Goal: Transaction & Acquisition: Purchase product/service

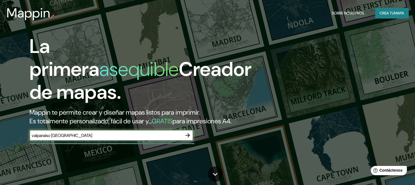
type input "valparaiso [GEOGRAPHIC_DATA]"
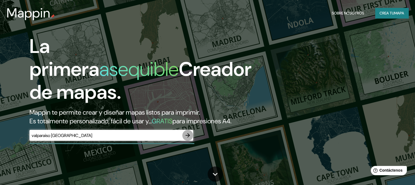
click at [187, 139] on icon "button" at bounding box center [187, 135] width 7 height 7
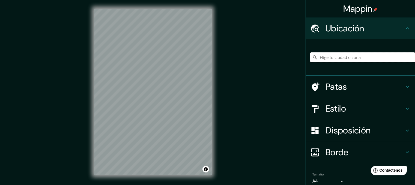
click at [352, 56] on input "Elige tu ciudad o zona" at bounding box center [362, 57] width 105 height 10
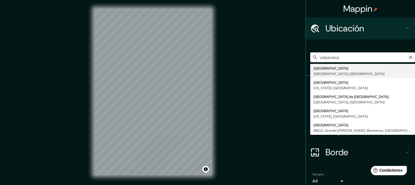
type input "[GEOGRAPHIC_DATA], [GEOGRAPHIC_DATA], [GEOGRAPHIC_DATA]"
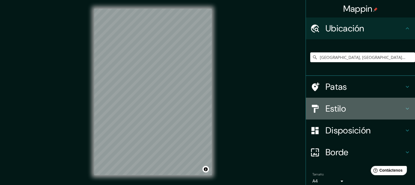
click at [338, 106] on font "Estilo" at bounding box center [335, 108] width 20 height 11
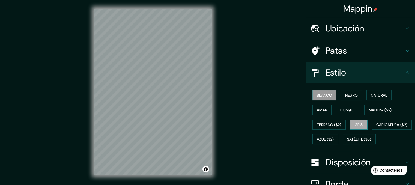
click at [355, 122] on font "Gris" at bounding box center [359, 124] width 8 height 5
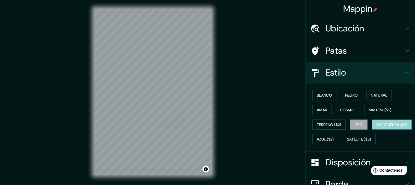
click at [376, 127] on font "Caricatura ($2)" at bounding box center [391, 124] width 31 height 5
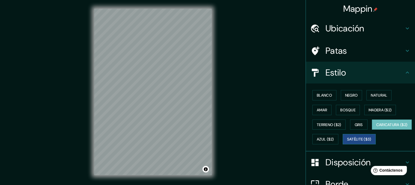
click at [347, 142] on font "Satélite ($3)" at bounding box center [359, 139] width 24 height 5
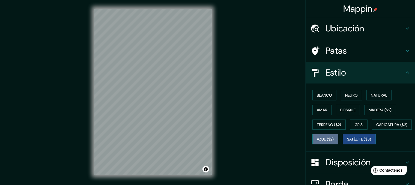
click at [334, 136] on font "Azul ($2)" at bounding box center [325, 139] width 17 height 7
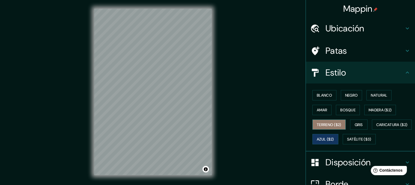
click at [337, 124] on font "Terreno ($2)" at bounding box center [329, 124] width 25 height 5
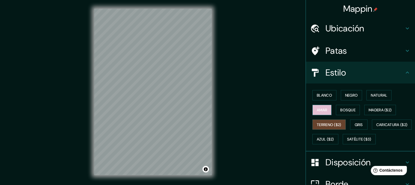
click at [322, 110] on font "Amar" at bounding box center [322, 109] width 10 height 5
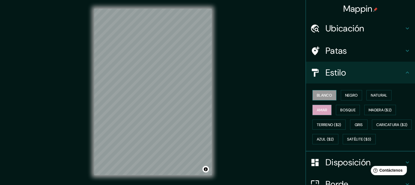
click at [319, 95] on font "Blanco" at bounding box center [324, 95] width 15 height 5
click at [351, 92] on font "Negro" at bounding box center [351, 95] width 13 height 7
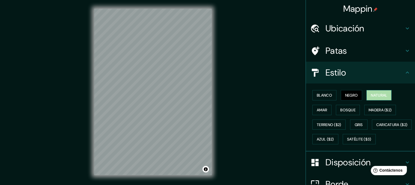
click at [385, 92] on font "Natural" at bounding box center [379, 95] width 16 height 7
click at [352, 95] on font "Negro" at bounding box center [351, 95] width 13 height 5
click at [327, 95] on font "Blanco" at bounding box center [324, 95] width 15 height 5
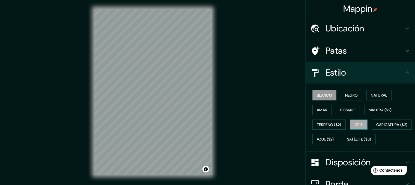
click at [355, 123] on font "Gris" at bounding box center [359, 124] width 8 height 5
click at [353, 110] on button "Bosque" at bounding box center [348, 110] width 24 height 10
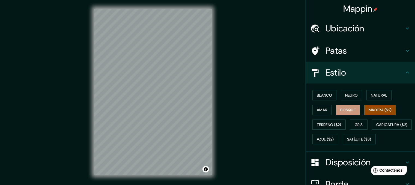
click at [382, 108] on font "Madera ($2)" at bounding box center [379, 109] width 23 height 5
click at [220, 65] on div "© Mapbox © OpenStreetMap Improve this map" at bounding box center [152, 92] width 135 height 184
click at [329, 125] on font "Terreno ($2)" at bounding box center [329, 124] width 25 height 5
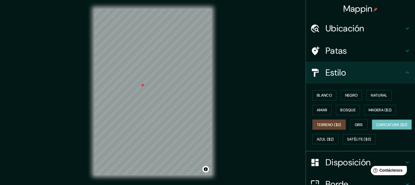
click at [376, 127] on font "Caricatura ($2)" at bounding box center [391, 124] width 31 height 5
click at [334, 139] on font "Azul ($2)" at bounding box center [325, 139] width 17 height 5
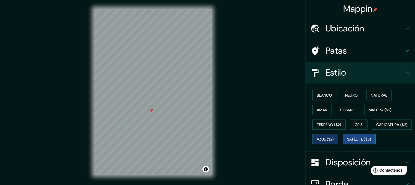
click at [347, 142] on font "Satélite ($3)" at bounding box center [359, 139] width 24 height 5
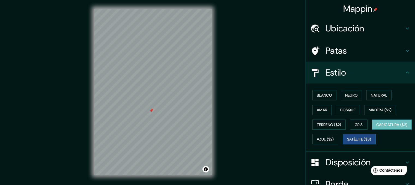
click at [376, 127] on font "Caricatura ($2)" at bounding box center [391, 124] width 31 height 5
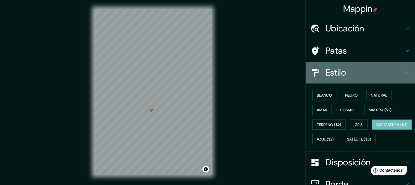
click at [340, 66] on div "Estilo" at bounding box center [360, 73] width 109 height 22
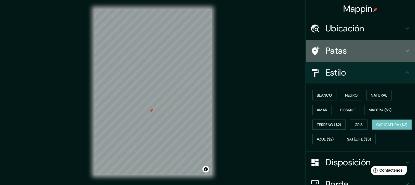
click at [340, 46] on font "Patas" at bounding box center [336, 50] width 22 height 11
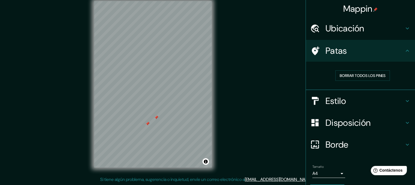
click at [155, 118] on div at bounding box center [156, 117] width 4 height 4
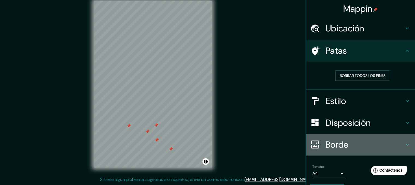
click at [326, 141] on font "Borde" at bounding box center [336, 144] width 23 height 11
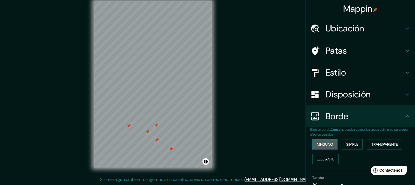
click at [326, 144] on font "Ninguno" at bounding box center [325, 144] width 16 height 5
click at [324, 153] on div "Ninguno Simple Transparente Elegante" at bounding box center [362, 151] width 105 height 29
click at [324, 159] on font "Elegante" at bounding box center [325, 159] width 17 height 5
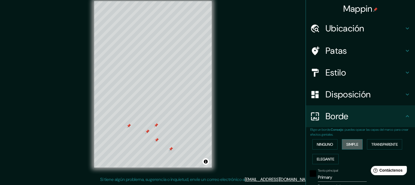
click at [353, 146] on font "Simple" at bounding box center [352, 144] width 12 height 5
click at [379, 141] on font "Transparente" at bounding box center [384, 144] width 26 height 7
click at [320, 160] on font "Elegante" at bounding box center [325, 159] width 17 height 5
click at [368, 143] on button "Transparente" at bounding box center [384, 144] width 35 height 10
click at [329, 145] on font "Ninguno" at bounding box center [325, 144] width 16 height 5
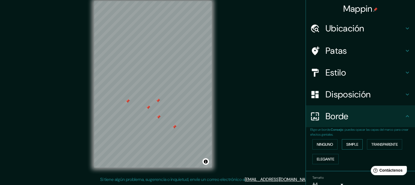
click at [346, 146] on font "Simple" at bounding box center [352, 144] width 12 height 5
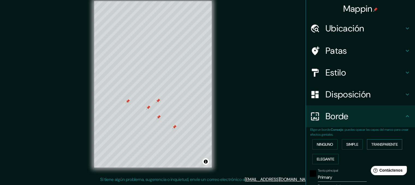
click at [368, 145] on button "Transparente" at bounding box center [384, 144] width 35 height 10
click at [324, 159] on font "Elegante" at bounding box center [325, 159] width 17 height 5
click at [325, 146] on font "Ninguno" at bounding box center [325, 144] width 16 height 5
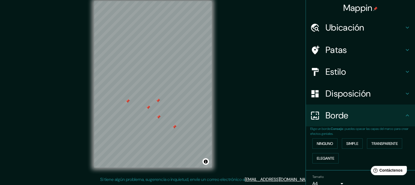
scroll to position [0, 0]
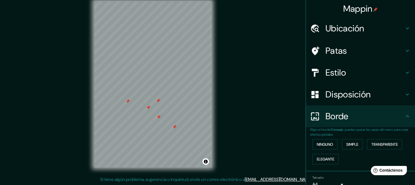
click at [333, 96] on font "Disposición" at bounding box center [347, 94] width 45 height 11
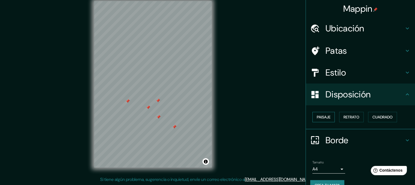
click at [319, 116] on font "Paisaje" at bounding box center [324, 117] width 14 height 5
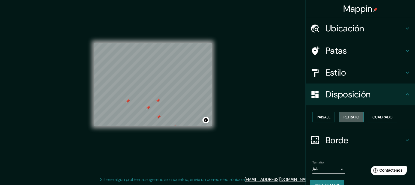
click at [355, 120] on font "Retrato" at bounding box center [351, 116] width 16 height 7
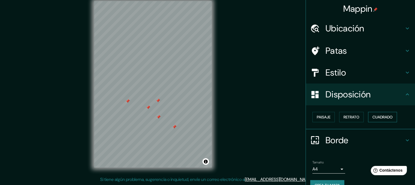
click at [372, 117] on font "Cuadrado" at bounding box center [382, 117] width 20 height 5
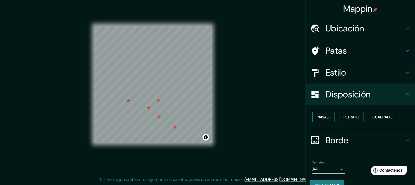
click at [319, 116] on font "Paisaje" at bounding box center [324, 117] width 14 height 5
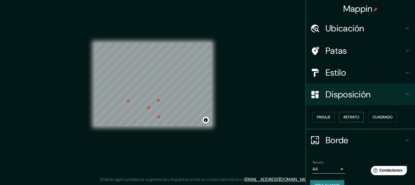
click at [347, 119] on font "Retrato" at bounding box center [351, 117] width 16 height 5
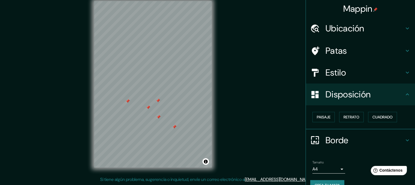
click at [337, 74] on font "Estilo" at bounding box center [335, 72] width 20 height 11
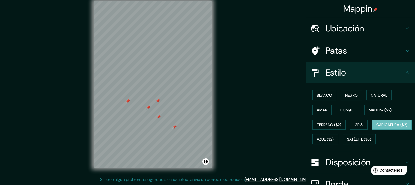
click at [331, 50] on font "Patas" at bounding box center [336, 50] width 22 height 11
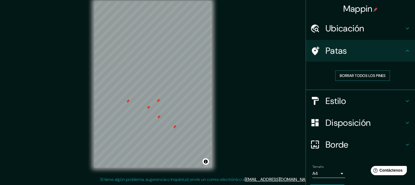
click at [340, 73] on font "Borrar todos los pines" at bounding box center [363, 75] width 46 height 7
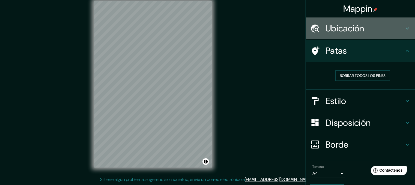
click at [332, 24] on font "Ubicación" at bounding box center [344, 28] width 39 height 11
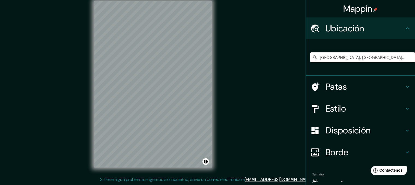
click at [349, 87] on h4 "Patas" at bounding box center [364, 86] width 79 height 11
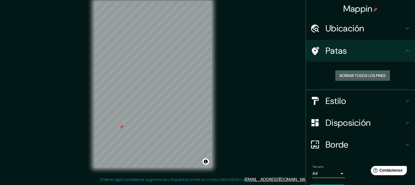
click at [350, 75] on font "Borrar todos los pines" at bounding box center [363, 75] width 46 height 5
